Goal: Information Seeking & Learning: Learn about a topic

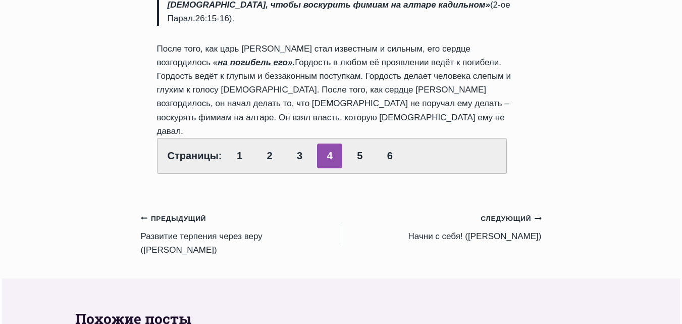
scroll to position [606, 0]
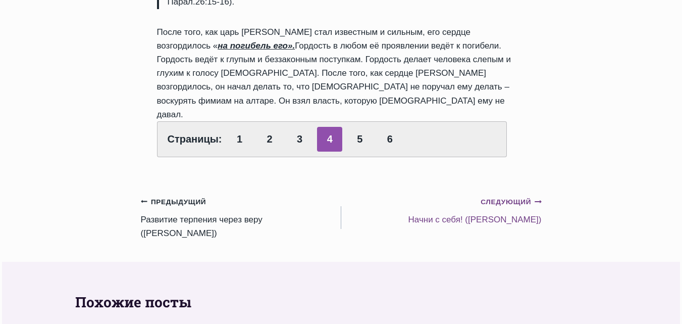
click at [504, 196] on small "Следующий Продолжить" at bounding box center [511, 201] width 61 height 11
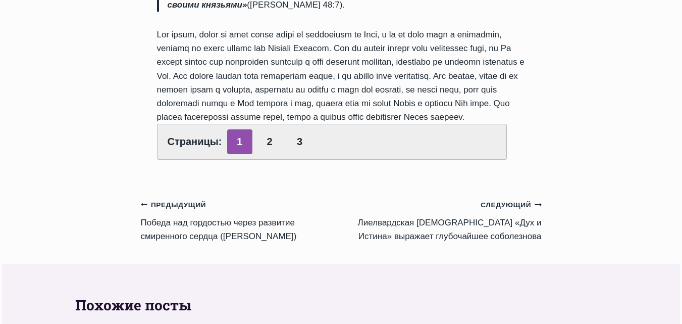
scroll to position [555, 0]
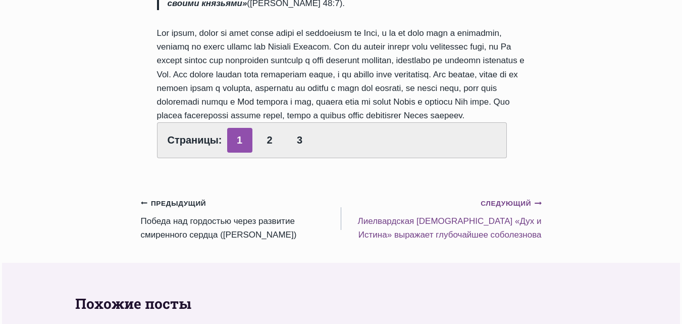
click at [508, 198] on small "Следующий Продолжить" at bounding box center [511, 203] width 61 height 11
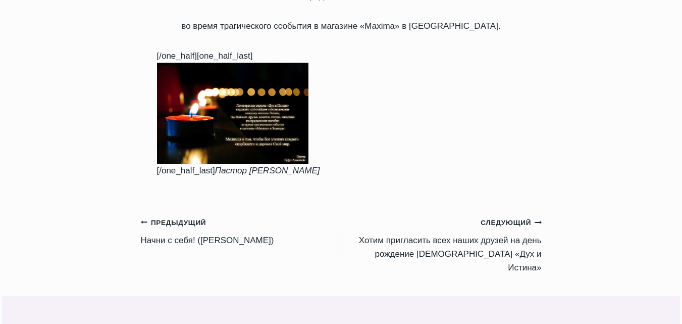
scroll to position [454, 0]
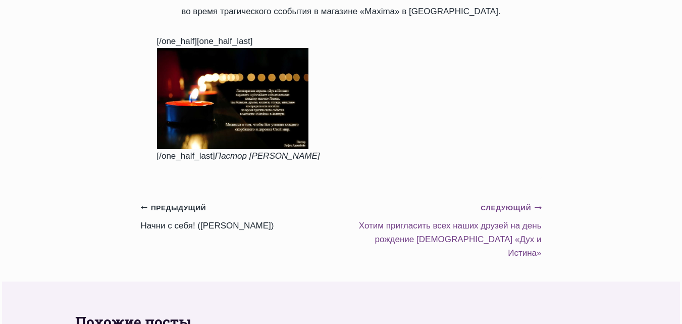
click at [506, 202] on small "Следующий Продолжить" at bounding box center [511, 207] width 61 height 11
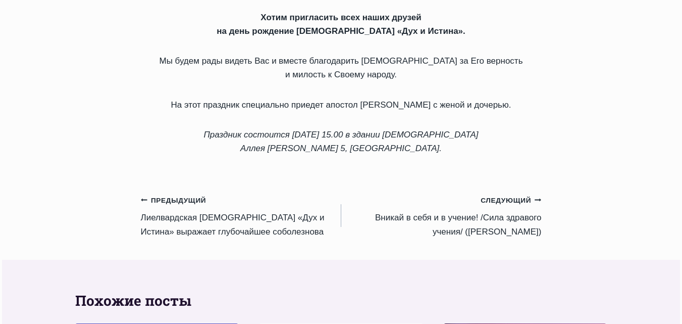
scroll to position [555, 0]
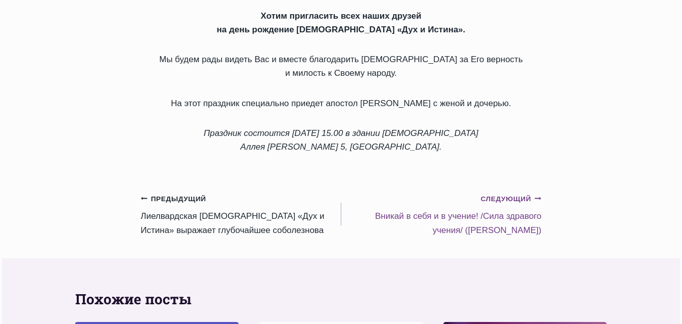
click at [507, 193] on small "Следующий Продолжить" at bounding box center [511, 198] width 61 height 11
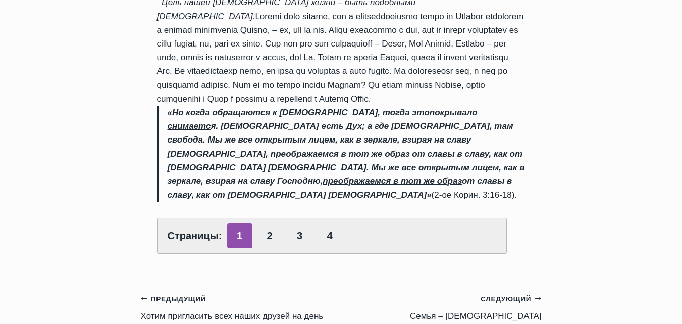
scroll to position [606, 0]
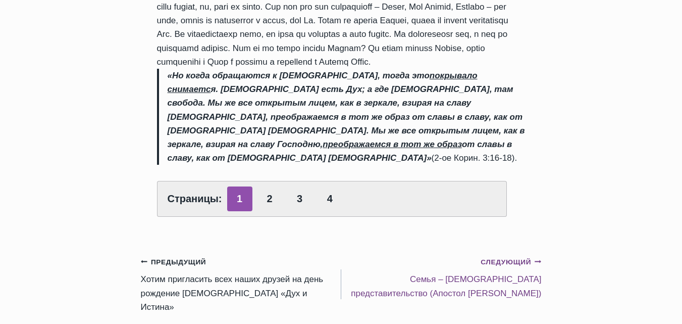
click at [498, 256] on small "Следующий Продолжить" at bounding box center [511, 261] width 61 height 11
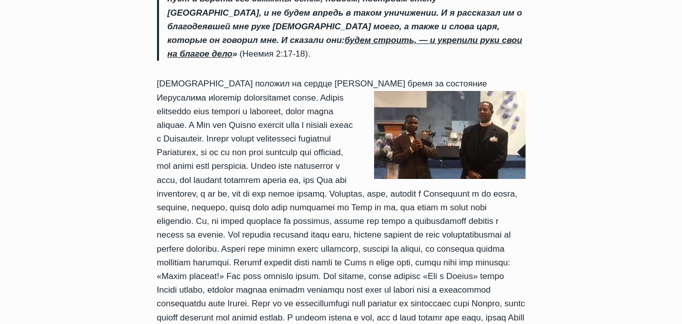
scroll to position [757, 0]
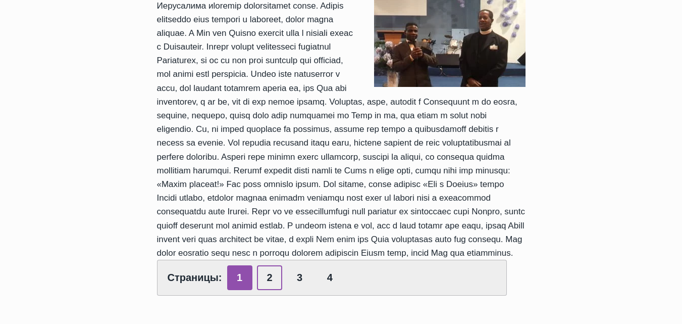
click at [270, 265] on link "2" at bounding box center [269, 277] width 25 height 25
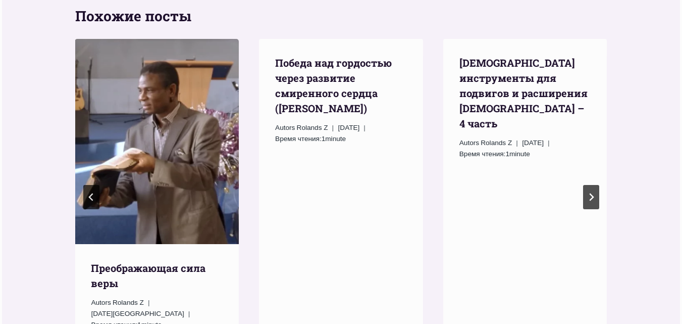
scroll to position [1161, 0]
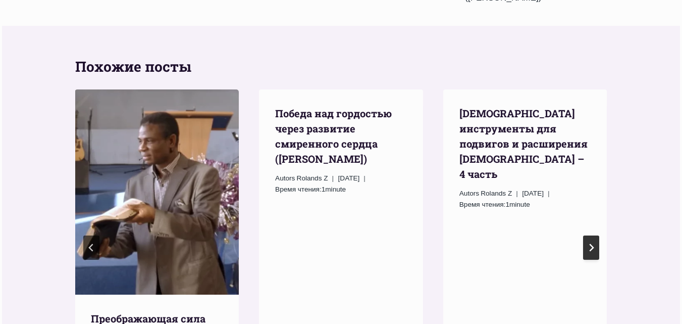
click at [587, 243] on icon "Следующий" at bounding box center [591, 247] width 8 height 8
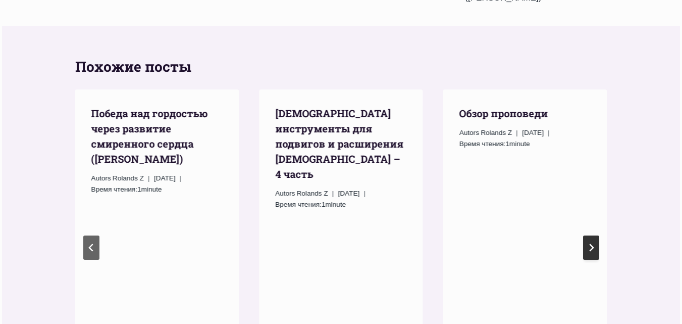
click at [587, 243] on icon "Следующий" at bounding box center [591, 247] width 8 height 8
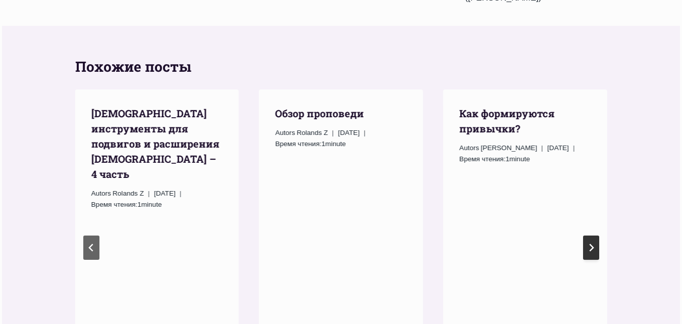
click at [587, 243] on icon "Следующий" at bounding box center [591, 247] width 8 height 8
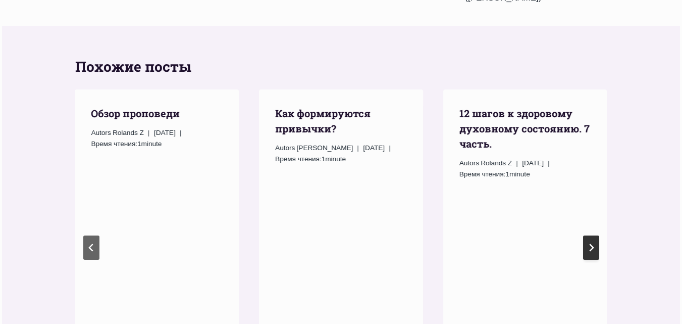
click at [587, 243] on icon "Следующий" at bounding box center [591, 247] width 8 height 8
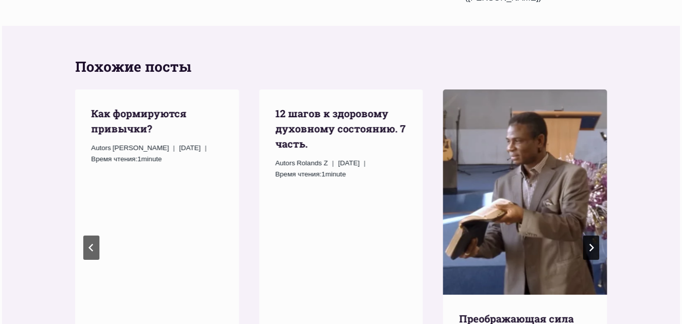
click at [587, 243] on icon "Следующий" at bounding box center [591, 247] width 8 height 8
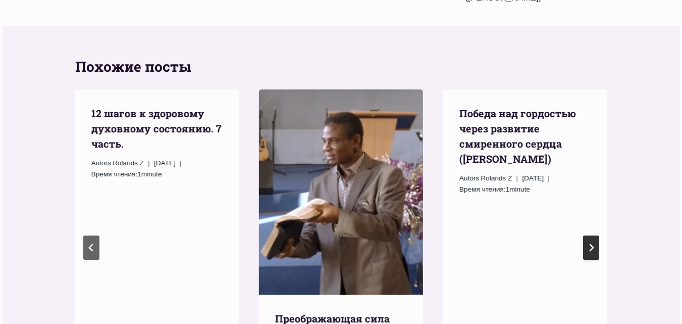
click at [587, 243] on icon "Go to first slide" at bounding box center [591, 247] width 8 height 8
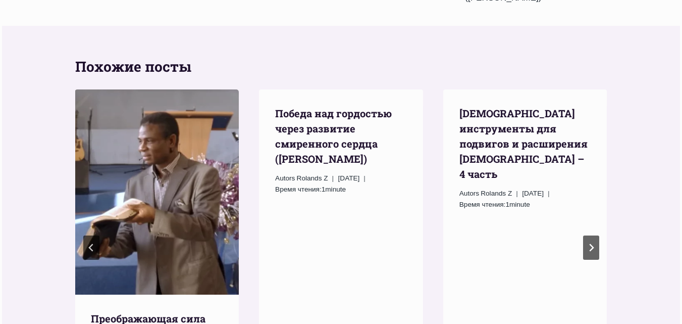
click at [155, 114] on img "Преображающая сила веры" at bounding box center [157, 191] width 164 height 205
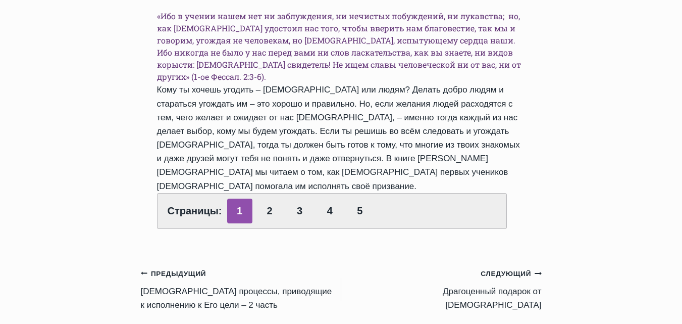
scroll to position [808, 0]
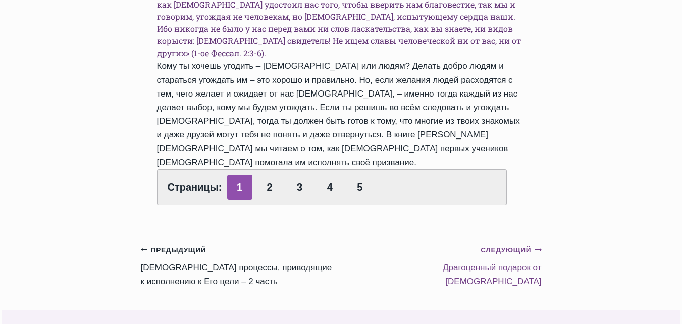
click at [504, 244] on small "Следующий Продолжить" at bounding box center [511, 249] width 61 height 11
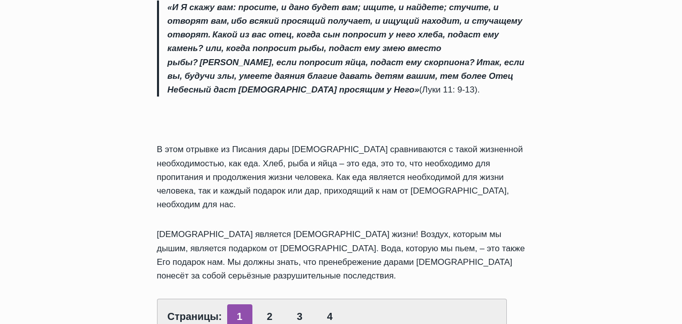
scroll to position [909, 0]
click at [269, 303] on link "2" at bounding box center [269, 315] width 25 height 25
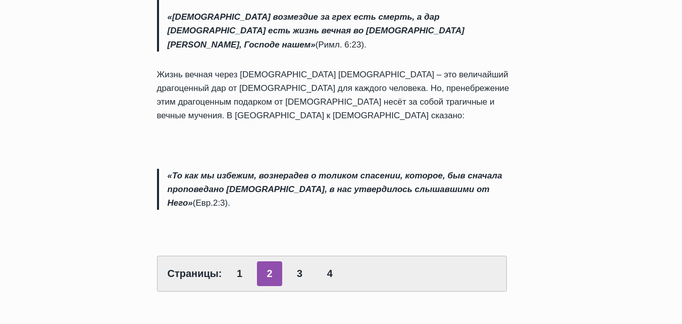
scroll to position [858, 0]
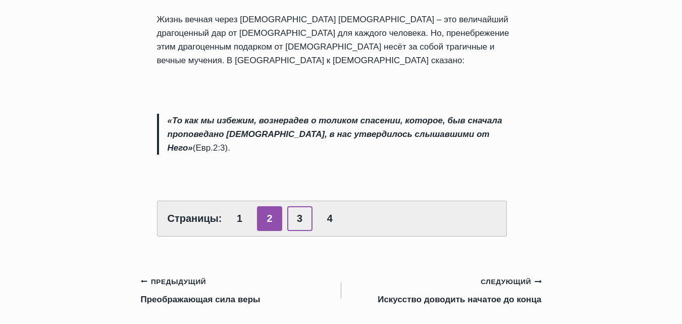
click at [300, 206] on link "3" at bounding box center [299, 218] width 25 height 25
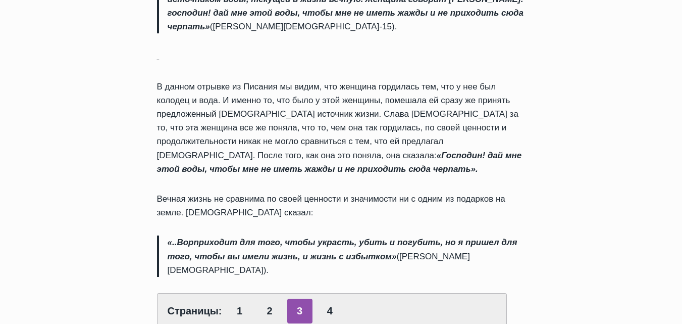
scroll to position [1211, 0]
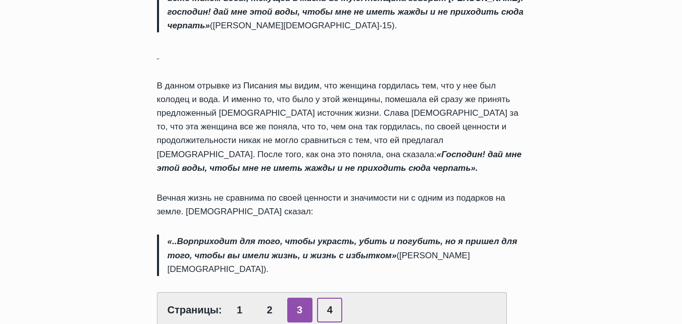
click at [323, 297] on link "4" at bounding box center [329, 309] width 25 height 25
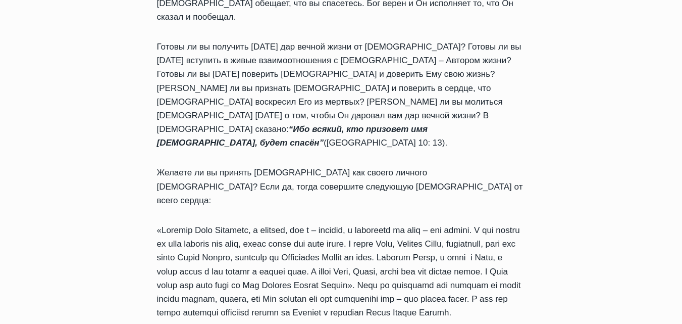
scroll to position [858, 0]
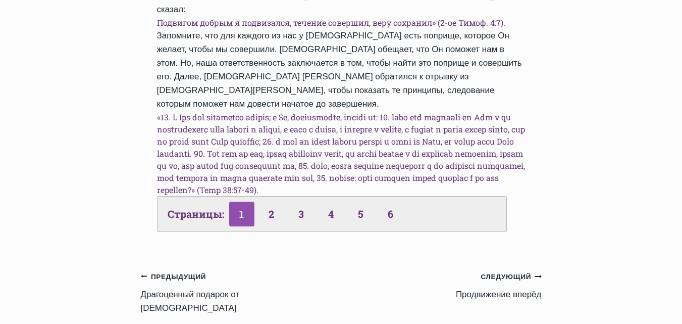
scroll to position [909, 0]
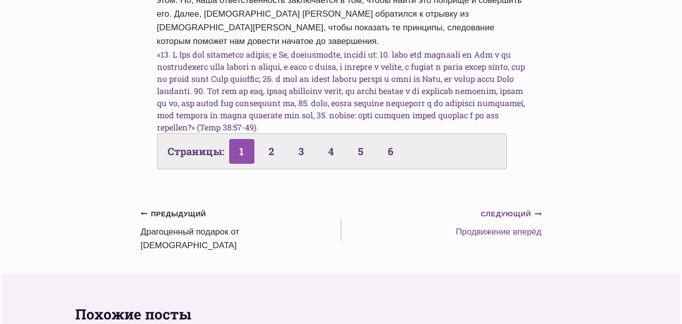
click at [515, 208] on small "Следующий Продолжить" at bounding box center [511, 213] width 61 height 11
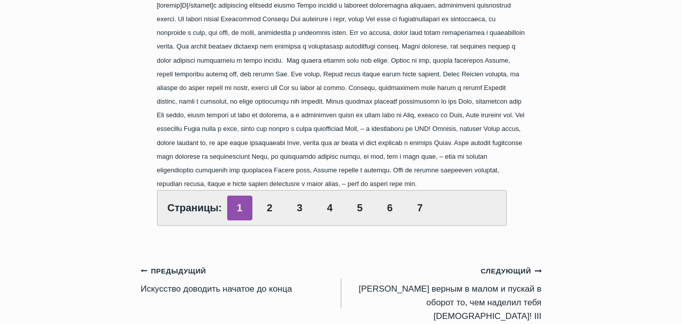
scroll to position [353, 0]
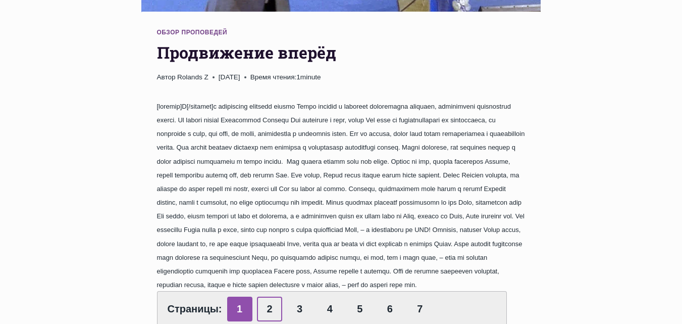
click at [264, 296] on link "2" at bounding box center [269, 308] width 25 height 25
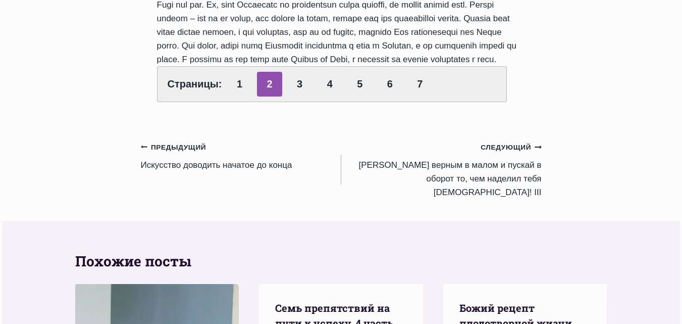
scroll to position [757, 0]
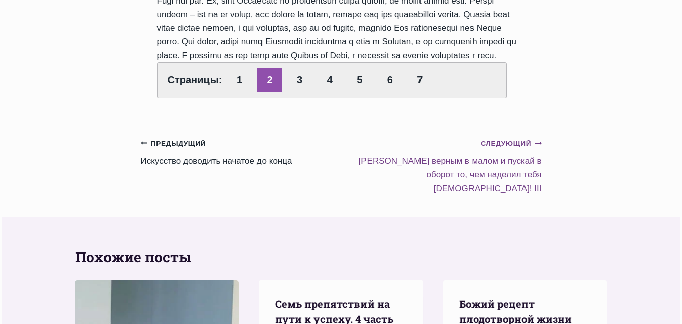
click at [496, 144] on small "Следующий Продолжить" at bounding box center [511, 143] width 61 height 11
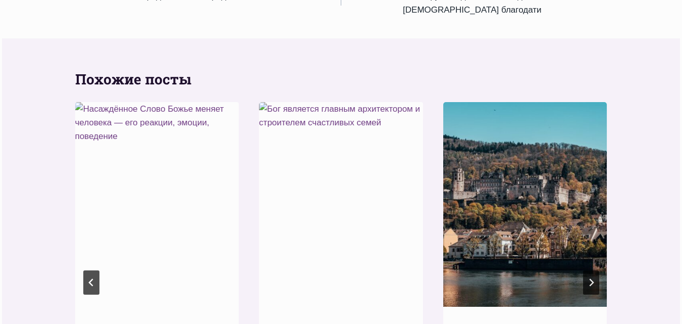
scroll to position [1514, 0]
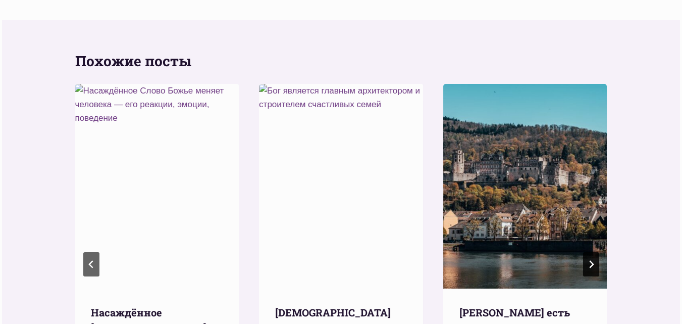
click at [592, 260] on icon "Следующий" at bounding box center [591, 264] width 8 height 8
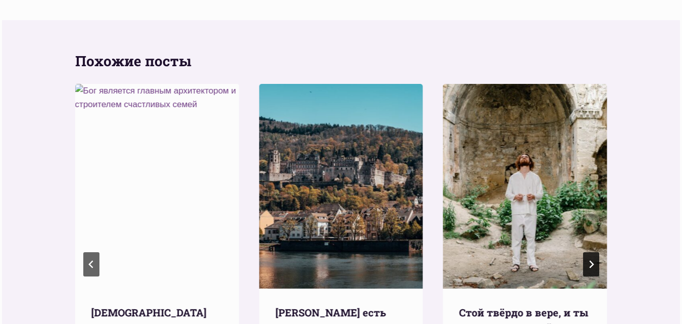
click at [591, 260] on icon "Следующий" at bounding box center [591, 264] width 8 height 8
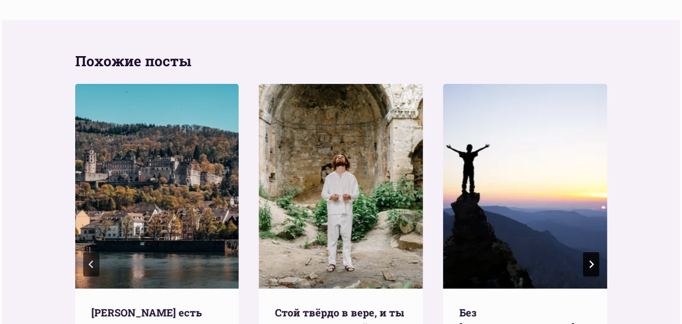
click at [591, 260] on icon "Следующий" at bounding box center [591, 264] width 8 height 8
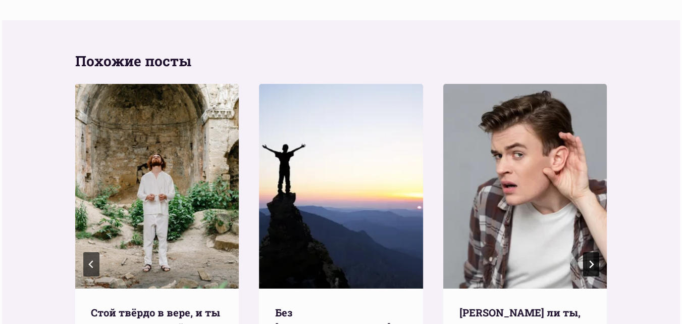
click at [591, 260] on icon "Следующий" at bounding box center [591, 264] width 8 height 8
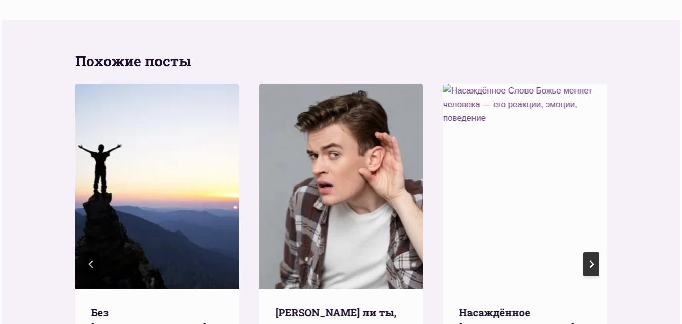
click at [591, 260] on icon "Следующий" at bounding box center [591, 264] width 8 height 8
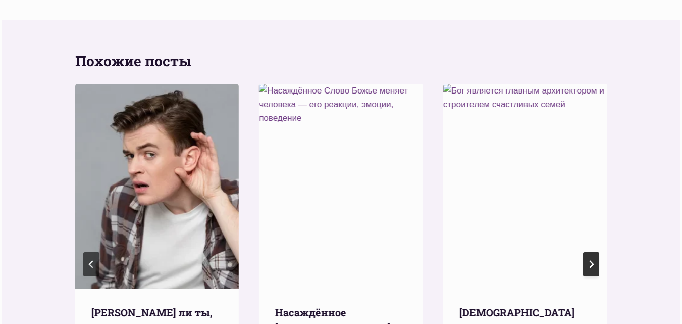
click at [591, 260] on icon "Go to first slide" at bounding box center [591, 264] width 8 height 8
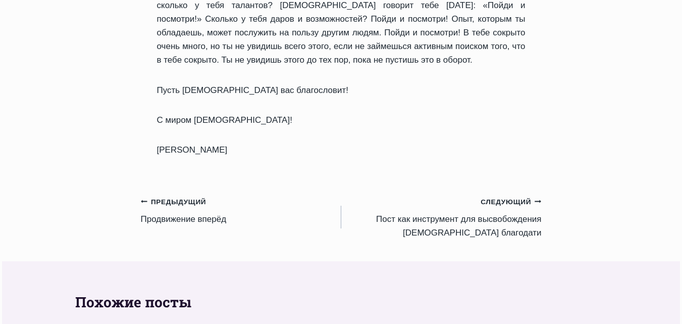
scroll to position [1262, 0]
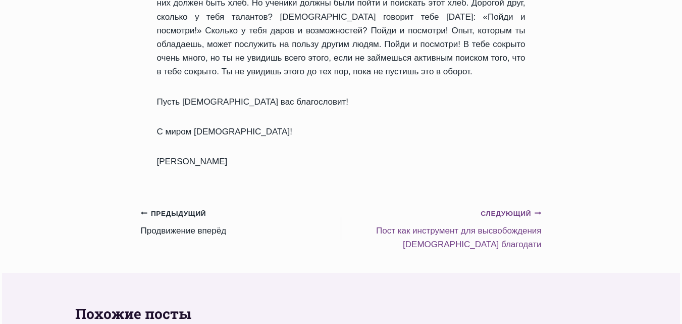
click at [494, 208] on small "Следующий Продолжить" at bounding box center [511, 213] width 61 height 11
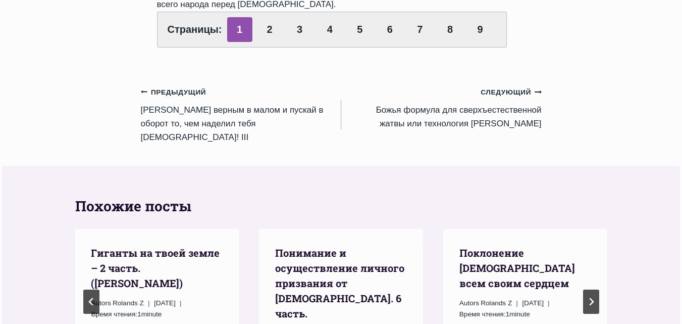
scroll to position [858, 0]
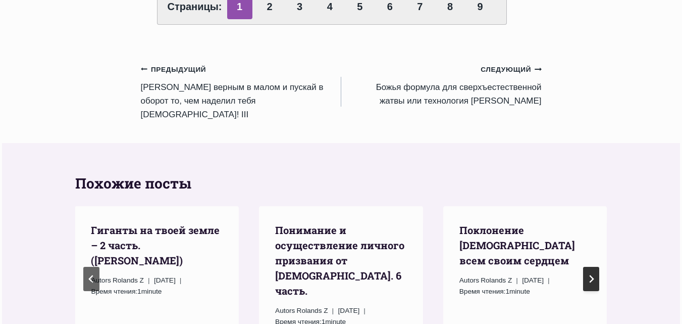
click at [589, 275] on icon "Следующий" at bounding box center [591, 279] width 8 height 8
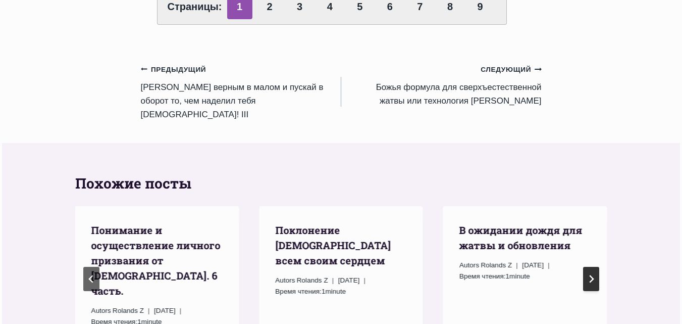
click at [589, 275] on icon "Следующий" at bounding box center [591, 279] width 8 height 8
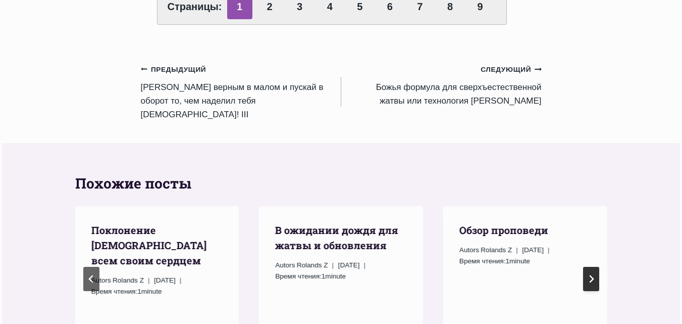
click at [589, 275] on icon "Следующий" at bounding box center [591, 279] width 8 height 8
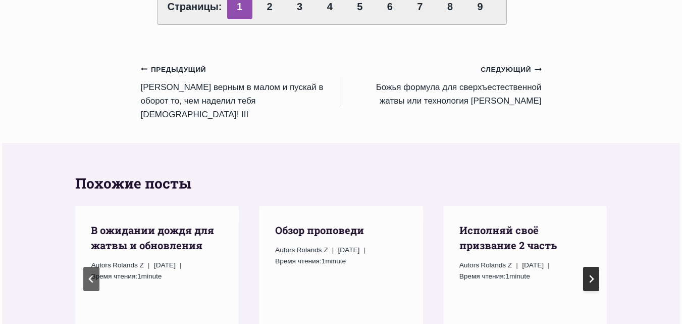
click at [589, 275] on icon "Следующий" at bounding box center [591, 279] width 8 height 8
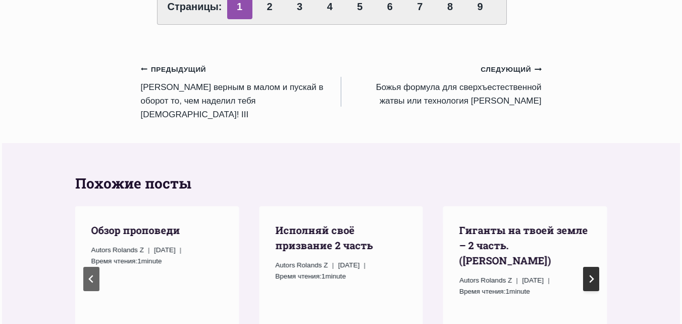
click at [589, 275] on icon "Следующий" at bounding box center [591, 279] width 8 height 8
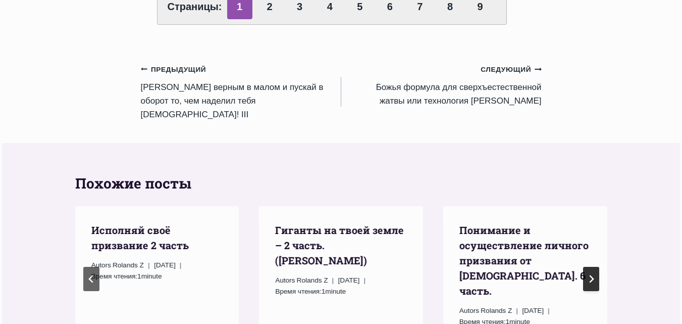
click at [589, 275] on icon "Go to first slide" at bounding box center [591, 279] width 8 height 8
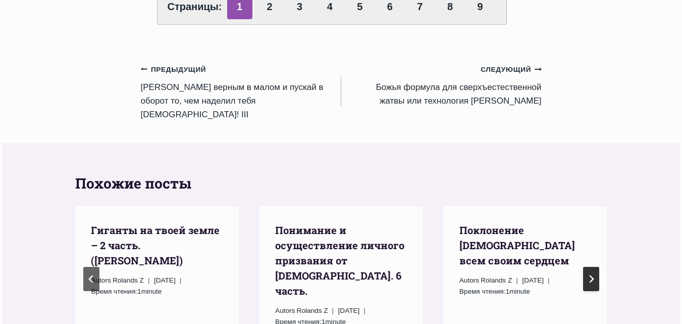
click at [589, 275] on icon "Следующий" at bounding box center [591, 279] width 8 height 8
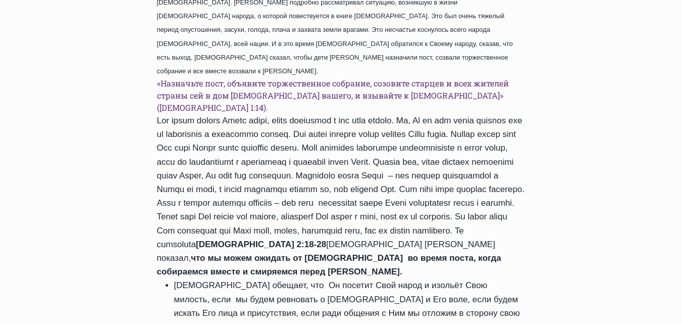
scroll to position [462, 0]
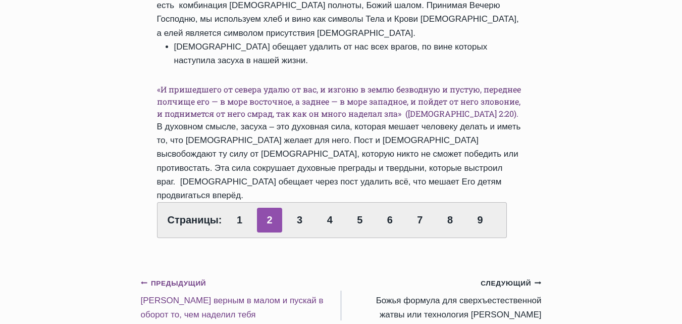
scroll to position [505, 0]
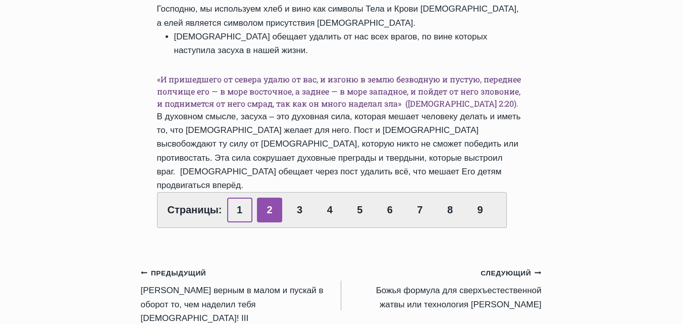
click at [240, 197] on link "1" at bounding box center [239, 209] width 25 height 25
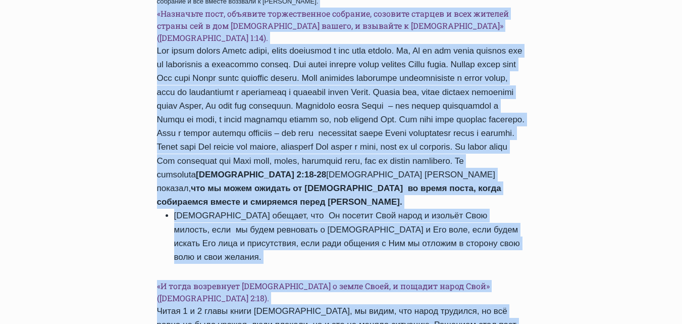
scroll to position [509, 0]
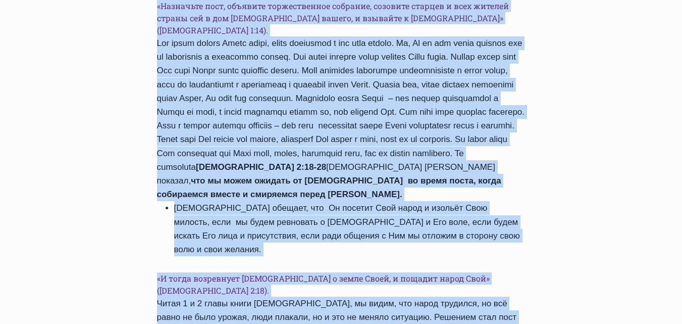
drag, startPoint x: 160, startPoint y: 98, endPoint x: 570, endPoint y: 226, distance: 430.3
copy div "Пост как инструмент для высвобождения Божьей благодати Автор Rolands Z 2015-Янв…"
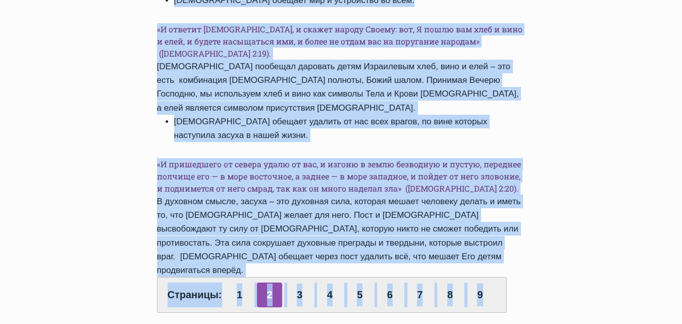
scroll to position [488, 0]
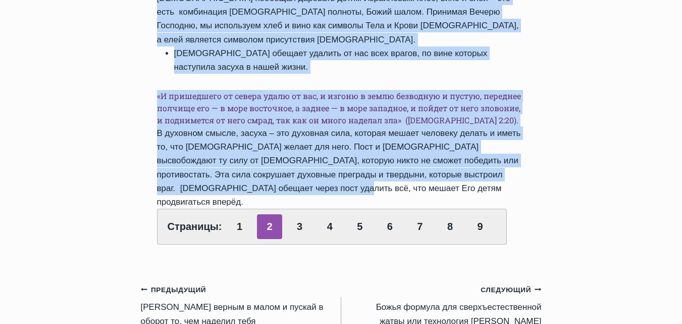
drag, startPoint x: 165, startPoint y: 76, endPoint x: 545, endPoint y: 122, distance: 382.8
copy div "Lor ipsumdo sit a consectetu ad elit. «S doeiusm Tempori, u labore etdolo Magna…"
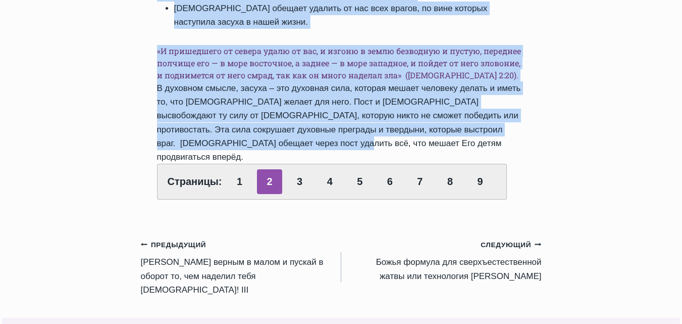
scroll to position [539, 0]
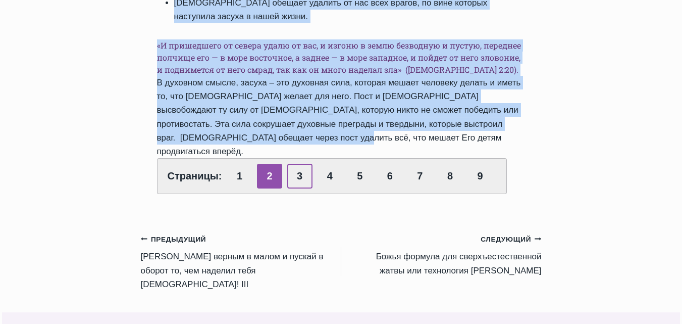
click at [299, 164] on link "3" at bounding box center [299, 176] width 25 height 25
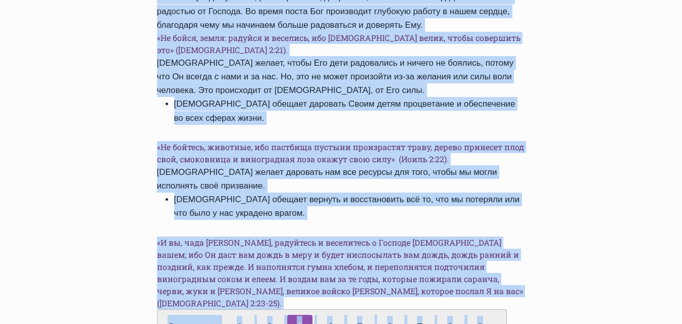
scroll to position [486, 0]
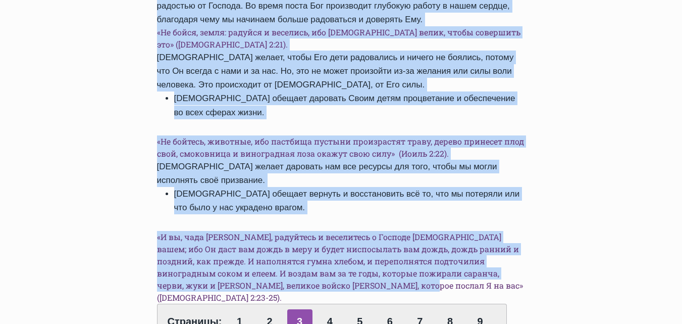
drag, startPoint x: 175, startPoint y: 25, endPoint x: 508, endPoint y: 207, distance: 379.9
click at [545, 221] on div "Обзор проповедей Пост как инструмент для высвобождения Божьей благодати Автор R…" at bounding box center [341, 315] width 425 height 1281
copy div "Бог обещает укрепить нашу веру и сделать нас способными видеть решение своим пр…"
click at [326, 309] on link "4" at bounding box center [329, 321] width 25 height 25
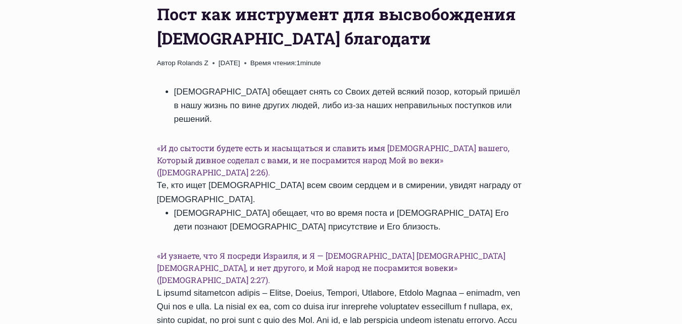
scroll to position [353, 0]
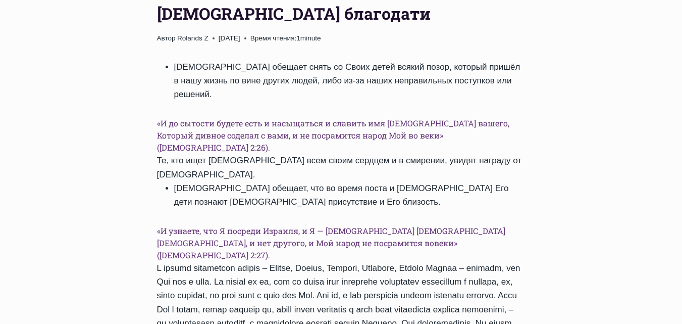
drag, startPoint x: 174, startPoint y: 26, endPoint x: 348, endPoint y: 294, distance: 318.9
click at [348, 294] on div "[DEMOGRAPHIC_DATA] обещает снять со Своих детей всякий позор, который пришёл в …" at bounding box center [341, 240] width 368 height 360
copy div "Бог обещает снять со Своих детей всякий позор, который пришёл в нашу жизнь по в…"
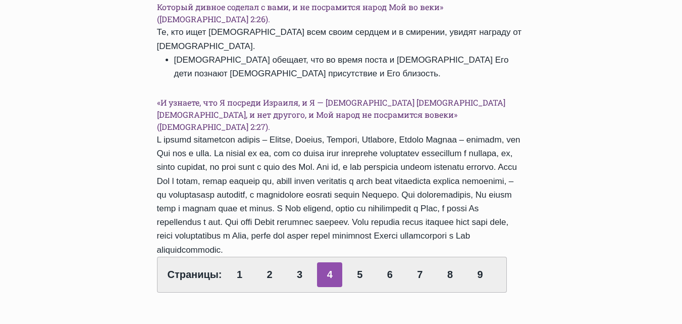
scroll to position [505, 0]
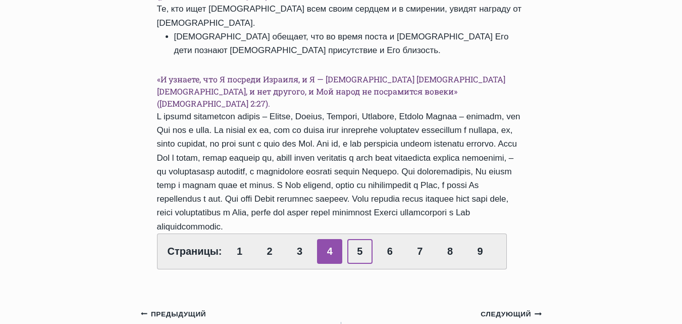
click at [359, 239] on link "5" at bounding box center [359, 251] width 25 height 25
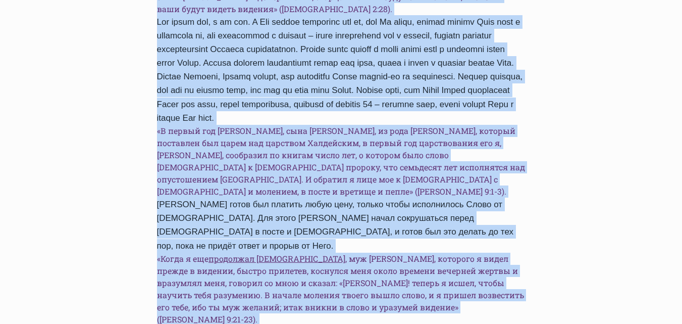
scroll to position [511, 0]
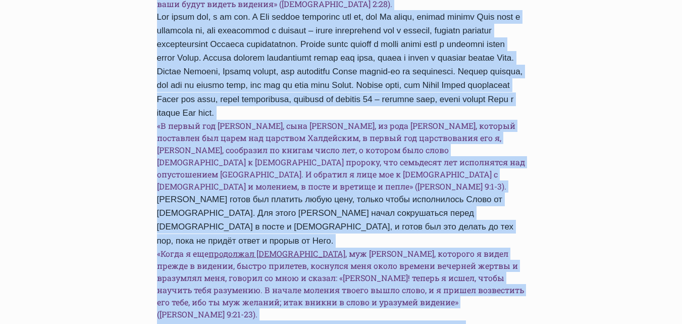
drag, startPoint x: 175, startPoint y: 26, endPoint x: 384, endPoint y: 203, distance: 273.6
click at [511, 258] on div "Бог обещает излить Свой Дух, даровать пророческие сны, видения и откровения. Че…" at bounding box center [341, 157] width 368 height 508
copy div "Бог обещает излить Свой Дух, даровать пророческие сны, видения и откровения. Че…"
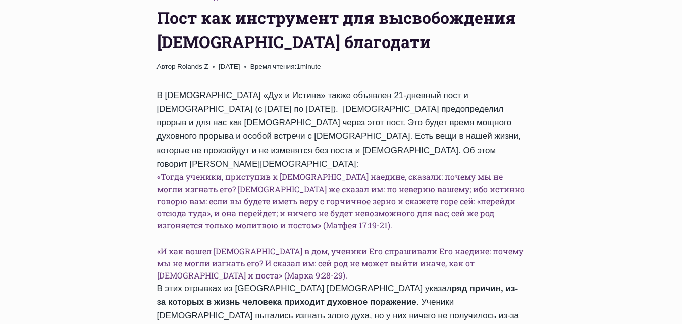
scroll to position [353, 0]
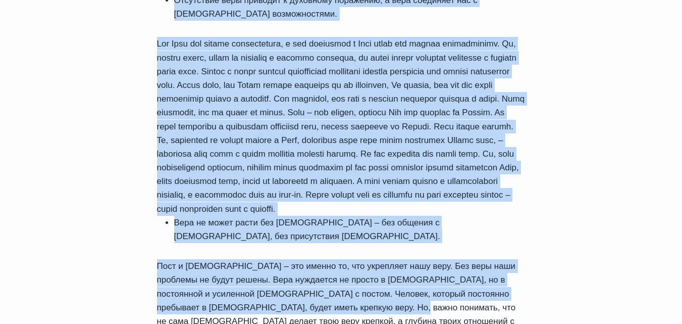
drag, startPoint x: 157, startPoint y: 26, endPoint x: 338, endPoint y: 255, distance: 291.8
click at [338, 255] on div "В церкви «Дух и Истина» также объявлен 21-дневный пост и молитва (с 11 по 31 ян…" at bounding box center [341, 75] width 368 height 686
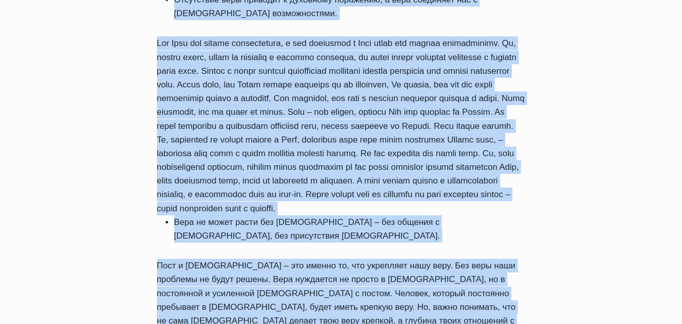
scroll to position [707, 0]
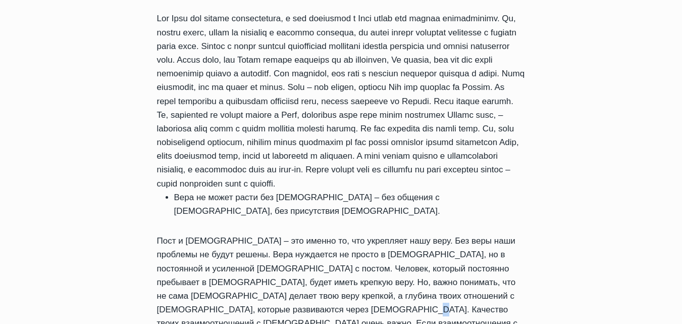
drag, startPoint x: 408, startPoint y: 234, endPoint x: 414, endPoint y: 231, distance: 6.1
click at [414, 231] on div "В церкви «Дух и Истина» также объявлен 21-дневный пост и молитва (с 11 по 31 ян…" at bounding box center [341, 50] width 368 height 686
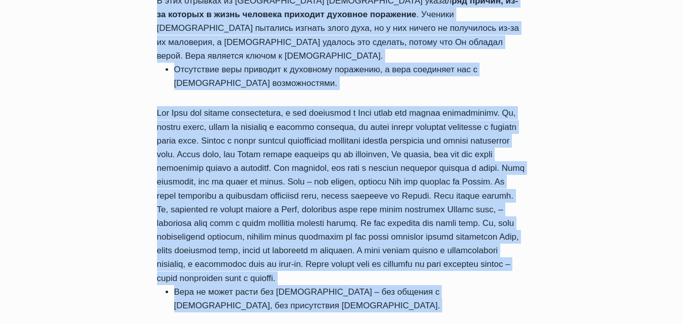
scroll to position [677, 0]
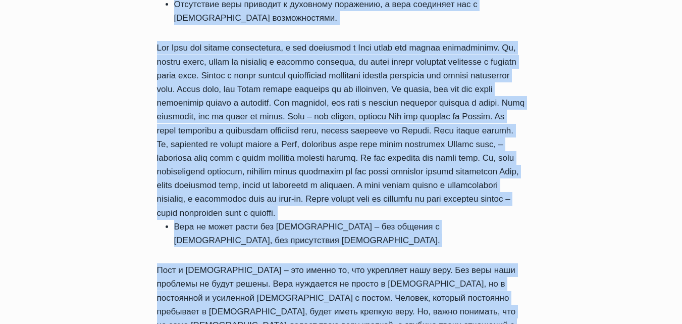
drag, startPoint x: 153, startPoint y: 228, endPoint x: 537, endPoint y: 266, distance: 385.5
click at [537, 266] on div "Обзор проповедей Пост как инструмент для высвобождения Божьей благодати Автор R…" at bounding box center [341, 31] width 401 height 814
copy div "В церкви «Дух и Истина» также объявлен 21-дневный пост и молитва (с 11 по 31 ян…"
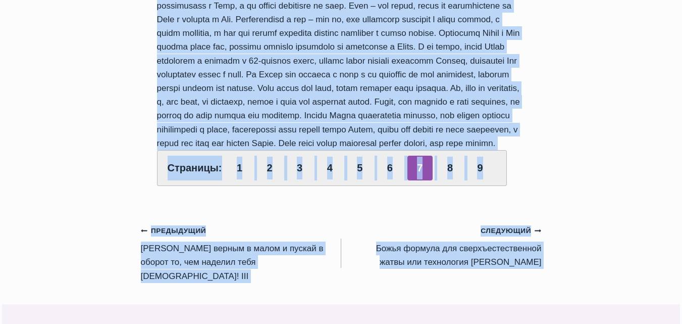
scroll to position [516, 0]
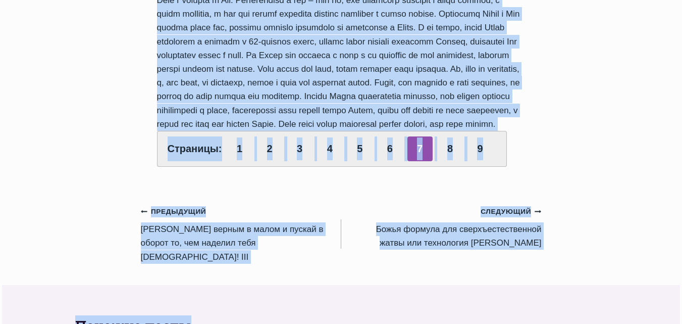
drag, startPoint x: 157, startPoint y: 178, endPoint x: 575, endPoint y: 107, distance: 423.5
click at [575, 107] on div "Обзор проповедей Пост как инструмент для высвобождения [DEMOGRAPHIC_DATA] благо…" at bounding box center [341, 324] width 682 height 1359
copy div "Loremip dolorsita c adipi, elits doeiusm tempori Utlabo etdo. Magna aliquaeni A…"
click at [450, 139] on link "8" at bounding box center [449, 148] width 25 height 25
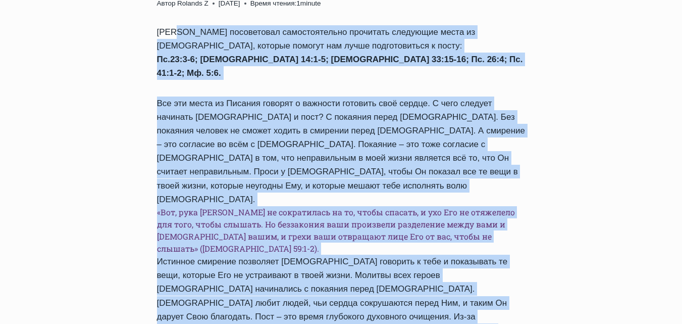
scroll to position [404, 0]
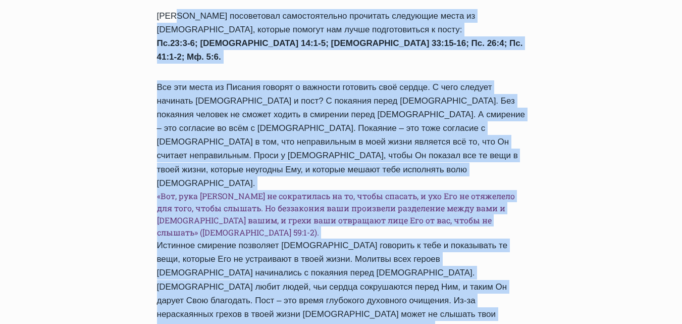
drag, startPoint x: 158, startPoint y: 78, endPoint x: 422, endPoint y: 195, distance: 288.8
copy div "Пастор Руфус посоветовал самостоятельно прочитать следующие места из Библии, ко…"
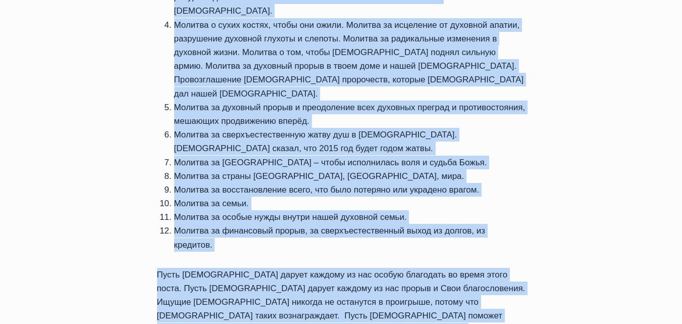
scroll to position [537, 0]
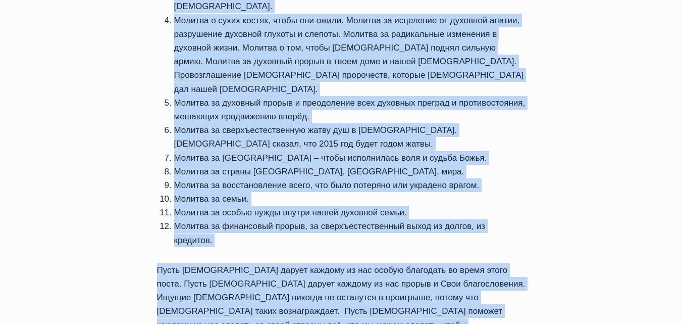
drag, startPoint x: 158, startPoint y: 26, endPoint x: 525, endPoint y: 233, distance: 420.9
click at [538, 232] on div "Обзор проповедей Пост как инструмент для высвобождения Божьей благодати Автор R…" at bounding box center [341, 88] width 401 height 646
copy div "Пастор Руфус назвал ряд молитвенных направлений во время поста (для своей жизни…"
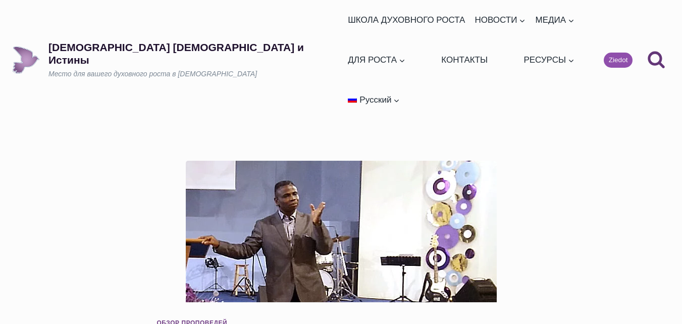
scroll to position [404, 0]
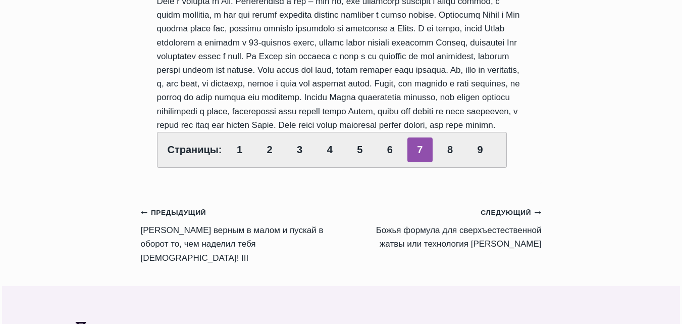
scroll to position [515, 0]
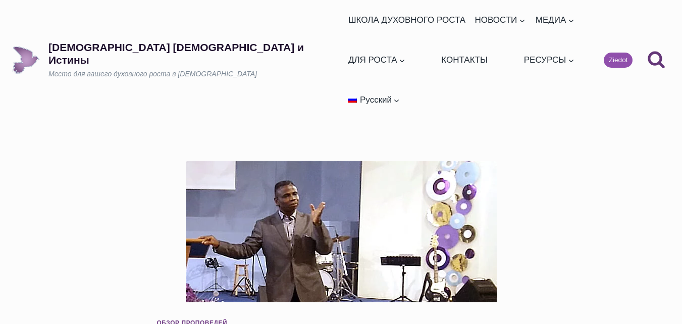
scroll to position [412, 0]
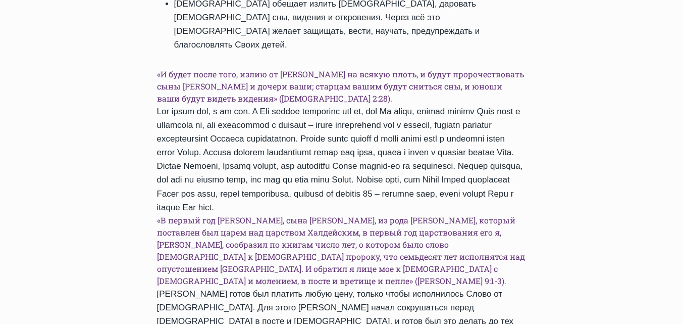
scroll to position [416, 0]
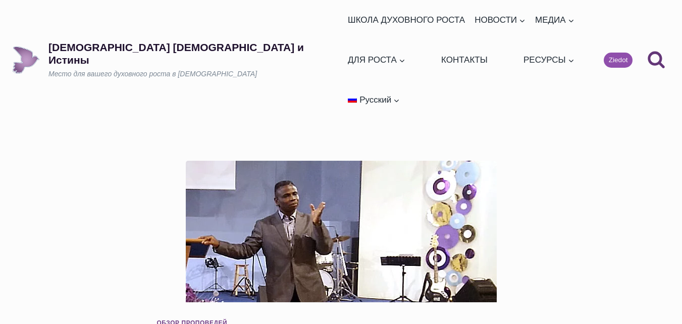
scroll to position [504, 0]
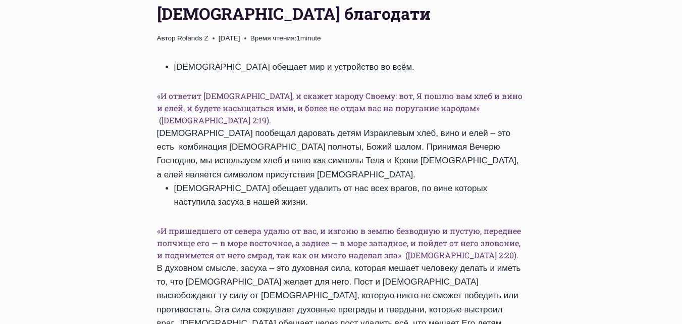
scroll to position [336, 0]
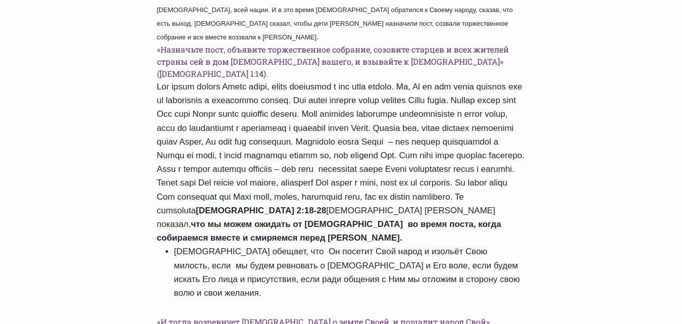
scroll to position [516, 0]
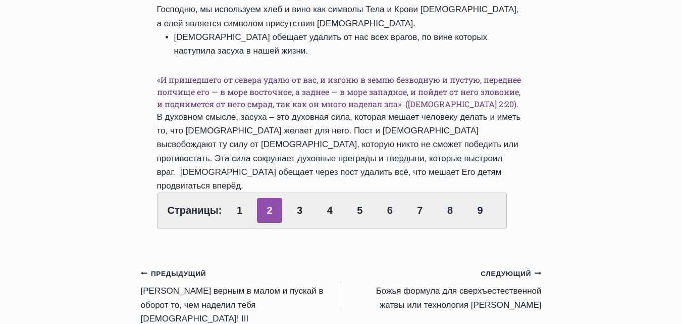
scroll to position [505, 0]
click at [301, 197] on link "3" at bounding box center [299, 209] width 25 height 25
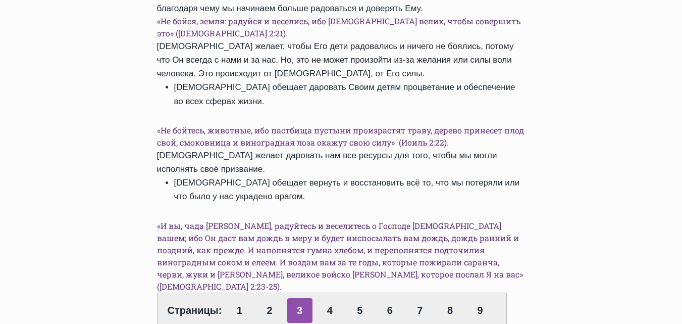
scroll to position [505, 0]
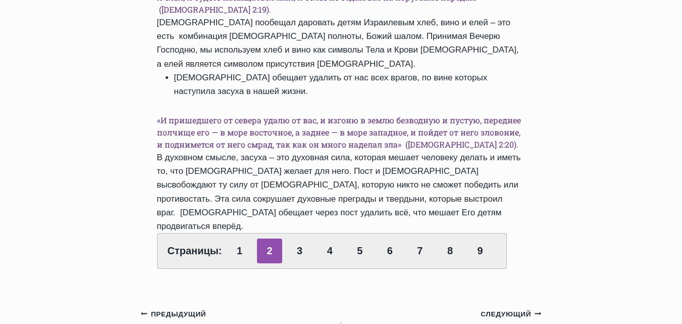
scroll to position [404, 0]
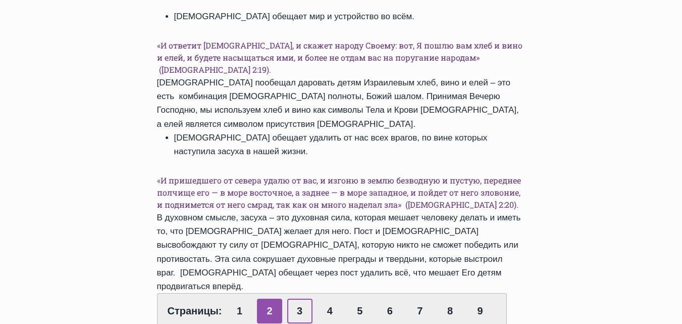
click at [296, 298] on link "3" at bounding box center [299, 310] width 25 height 25
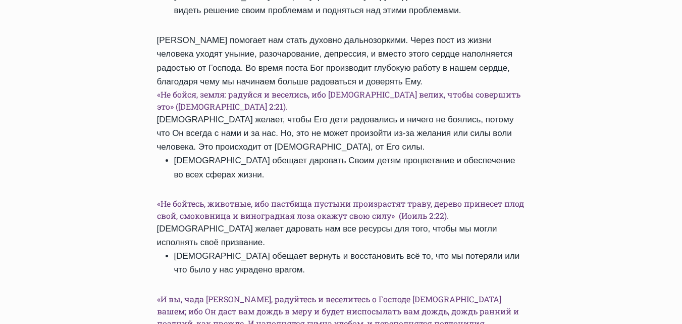
scroll to position [454, 0]
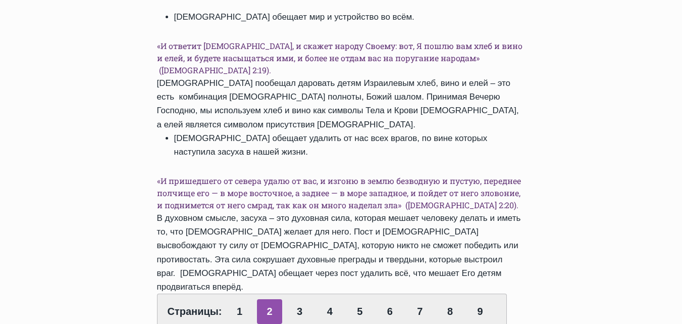
scroll to position [403, 0]
click at [295, 299] on link "3" at bounding box center [299, 311] width 25 height 25
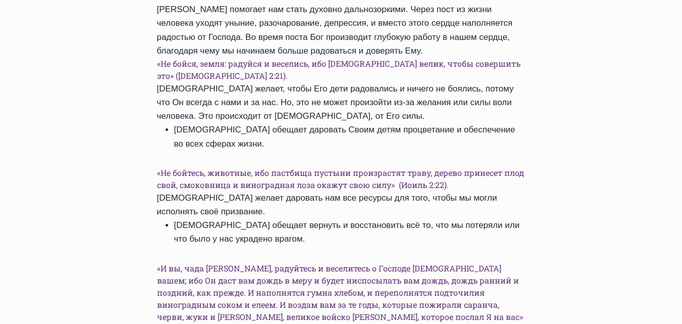
scroll to position [505, 0]
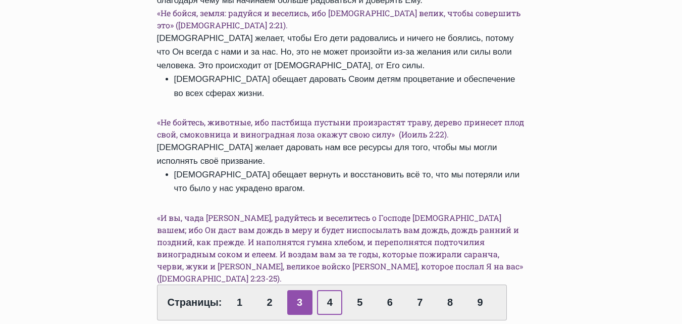
click at [332, 290] on link "4" at bounding box center [329, 302] width 25 height 25
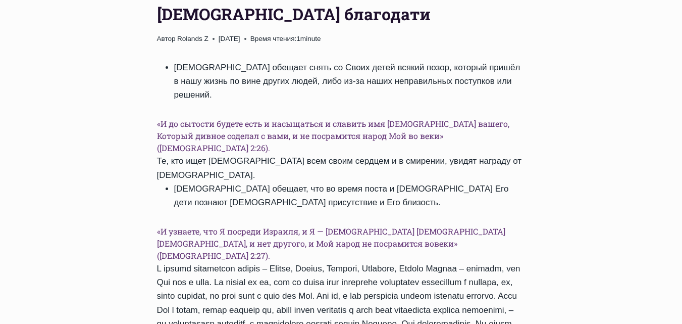
scroll to position [404, 0]
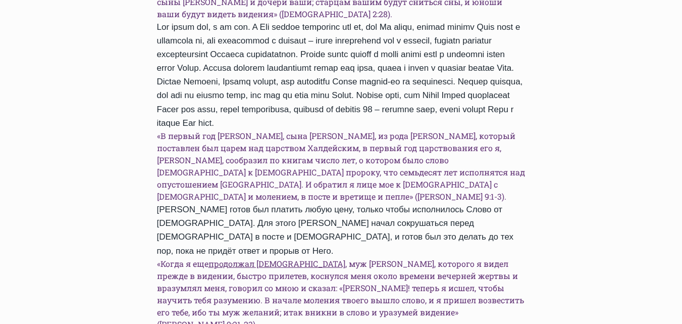
scroll to position [505, 0]
